Goal: Task Accomplishment & Management: Complete application form

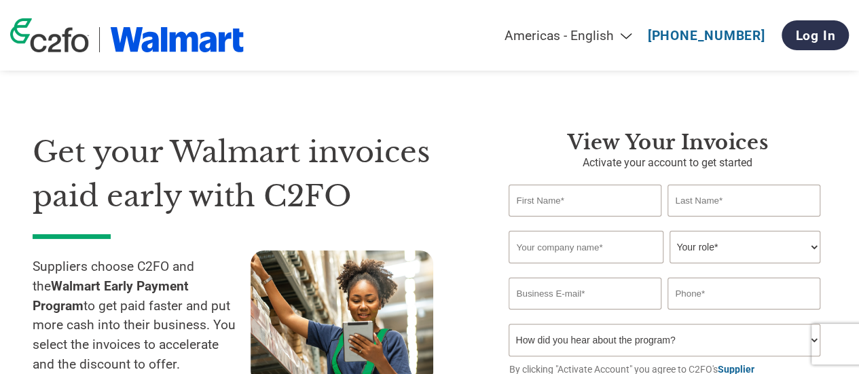
click at [577, 201] on input "text" at bounding box center [584, 201] width 152 height 32
type input "D"
type input "[PERSON_NAME]"
click at [751, 199] on input "text" at bounding box center [743, 201] width 152 height 32
type input "[PERSON_NAME]"
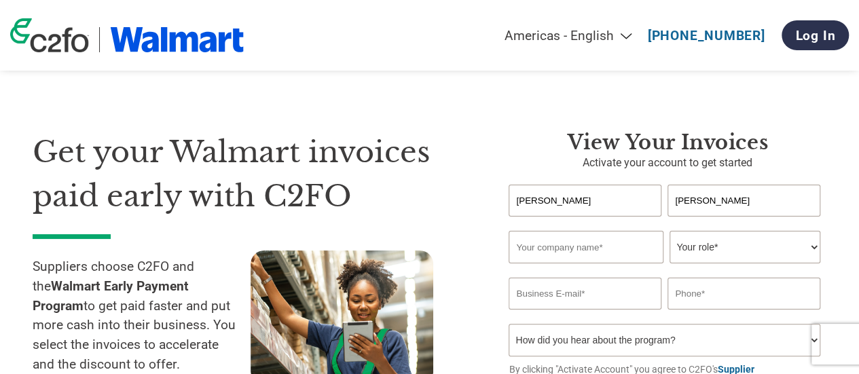
click at [576, 255] on input "text" at bounding box center [585, 247] width 154 height 33
click at [543, 253] on input "text" at bounding box center [585, 247] width 154 height 33
paste input "Bagno Food Service Spa"
type input "Bagno Food Service Spa"
click at [732, 250] on select "Your role* CFO Controller Credit Manager Finance Director Treasurer CEO Preside…" at bounding box center [744, 247] width 150 height 33
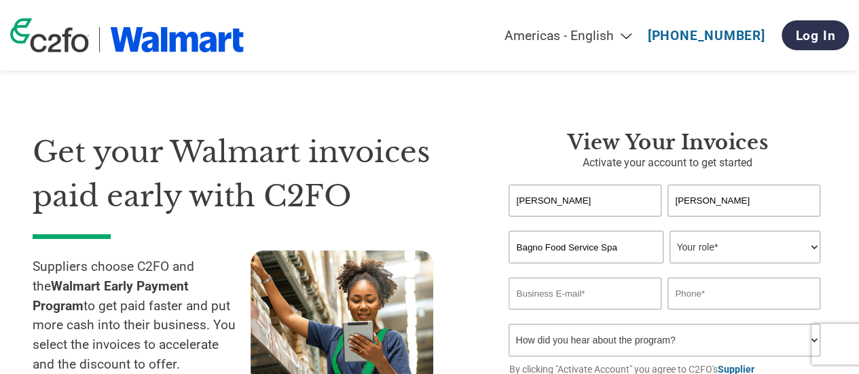
select select "CREDIT_MANAGER"
click at [669, 232] on select "Your role* CFO Controller Credit Manager Finance Director Treasurer CEO Preside…" at bounding box center [744, 247] width 150 height 33
click at [565, 314] on div "Inavlid Email Address" at bounding box center [584, 314] width 152 height 7
click at [565, 297] on input "email" at bounding box center [584, 294] width 152 height 32
click at [546, 288] on input "email" at bounding box center [584, 294] width 152 height 32
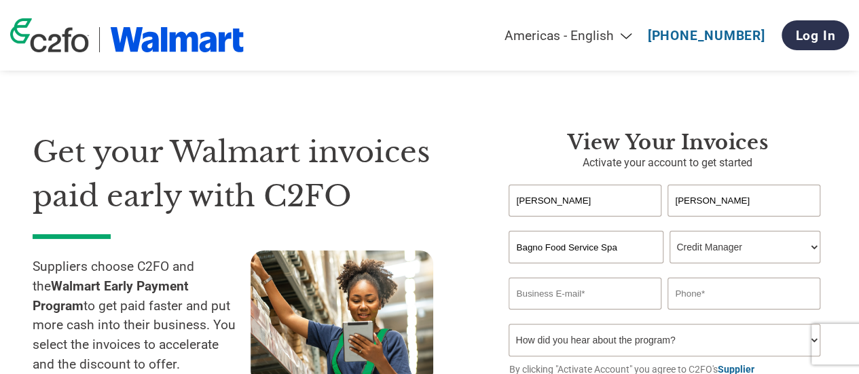
paste input ""[PERSON_NAME]" <[PERSON_NAME][EMAIL_ADDRESS][PERSON_NAME][DOMAIN_NAME]>"
drag, startPoint x: 547, startPoint y: 291, endPoint x: 868, endPoint y: 400, distance: 338.9
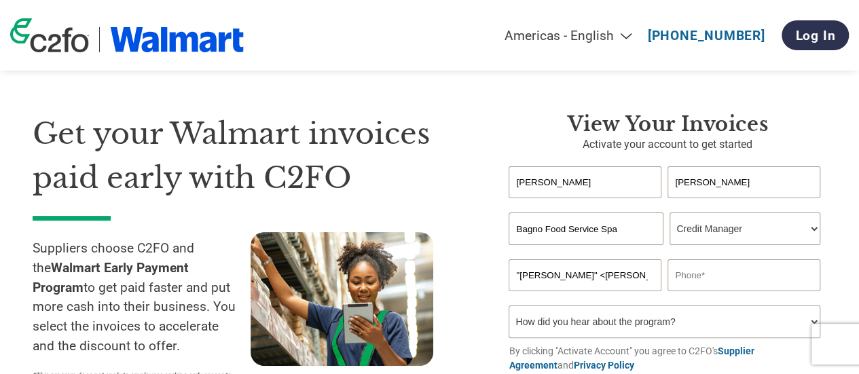
scroll to position [0, 43]
click at [593, 286] on input ""[PERSON_NAME]" <[PERSON_NAME][EMAIL_ADDRESS][PERSON_NAME][DOMAIN_NAME]>" at bounding box center [584, 275] width 152 height 32
drag, startPoint x: 544, startPoint y: 283, endPoint x: 490, endPoint y: 284, distance: 53.6
click at [490, 284] on div "View Your Invoices Activate your account to get started [PERSON_NAME] Invalid f…" at bounding box center [657, 262] width 338 height 301
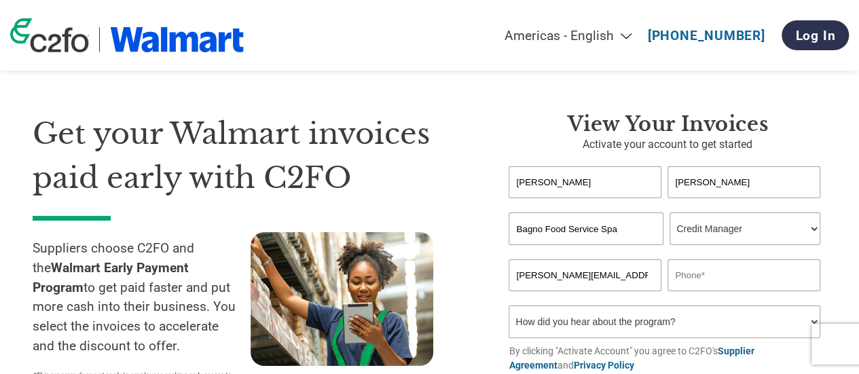
click at [641, 279] on input "[PERSON_NAME][EMAIL_ADDRESS][PERSON_NAME][DOMAIN_NAME]>" at bounding box center [584, 275] width 152 height 32
type input "[PERSON_NAME][EMAIL_ADDRESS][PERSON_NAME][DOMAIN_NAME]"
click at [719, 280] on input "text" at bounding box center [743, 275] width 152 height 32
click at [593, 331] on select "How did you hear about the program? Received a letter Email Social Media Online…" at bounding box center [663, 321] width 311 height 33
select select "Other"
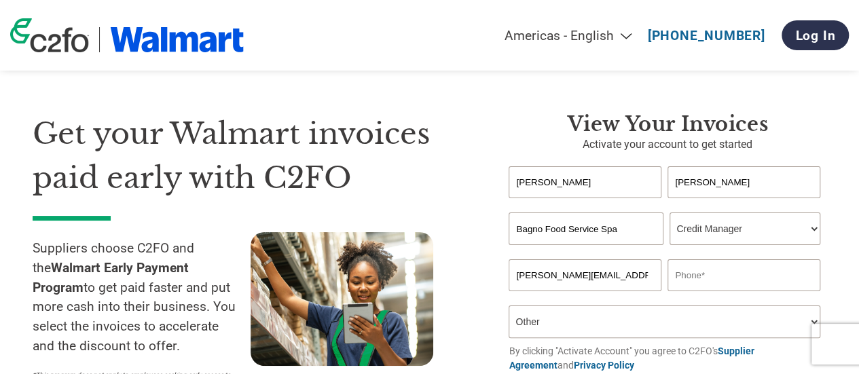
click at [508, 308] on select "How did you hear about the program? Received a letter Email Social Media Online…" at bounding box center [663, 321] width 311 height 33
click at [726, 271] on input "text" at bounding box center [743, 275] width 152 height 32
click at [694, 275] on input "text" at bounding box center [743, 275] width 152 height 32
paste input "56 2 2411 3043"
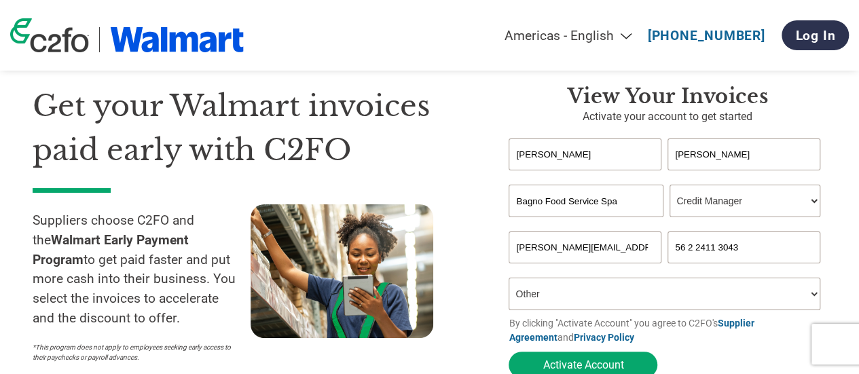
scroll to position [86, 0]
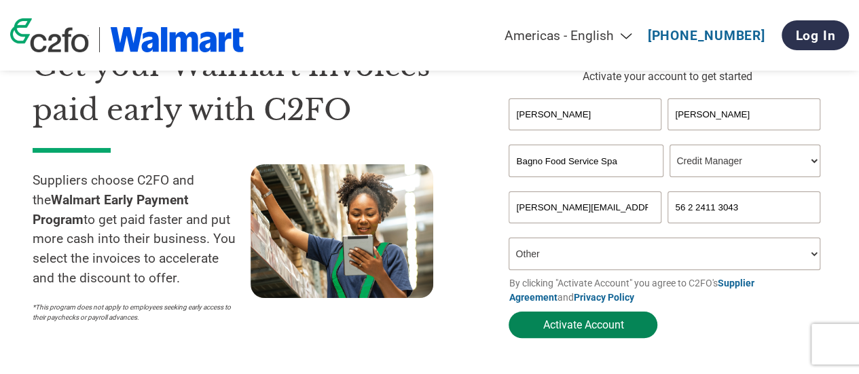
click at [554, 330] on button "Activate Account" at bounding box center [582, 325] width 149 height 26
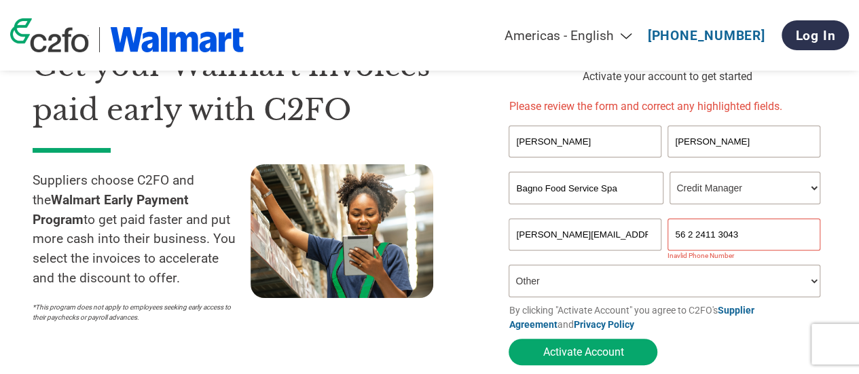
drag, startPoint x: 774, startPoint y: 244, endPoint x: 730, endPoint y: 246, distance: 44.1
click at [774, 244] on input "56 2 2411 3043" at bounding box center [743, 235] width 152 height 32
click at [690, 237] on input "56 2 2411 3043" at bounding box center [743, 235] width 152 height 32
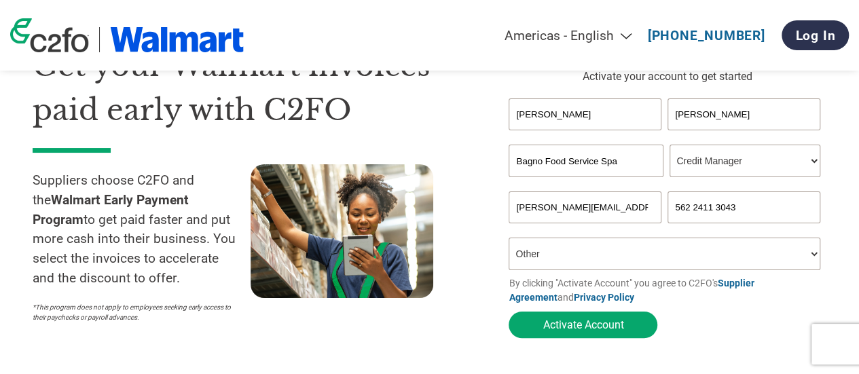
click at [694, 206] on input "562 2411 3043" at bounding box center [743, 207] width 152 height 32
click at [712, 208] on input "5622411 3043" at bounding box center [743, 207] width 152 height 32
type input "56224113043"
click at [593, 329] on button "Activate Account" at bounding box center [582, 325] width 149 height 26
